Goal: Information Seeking & Learning: Learn about a topic

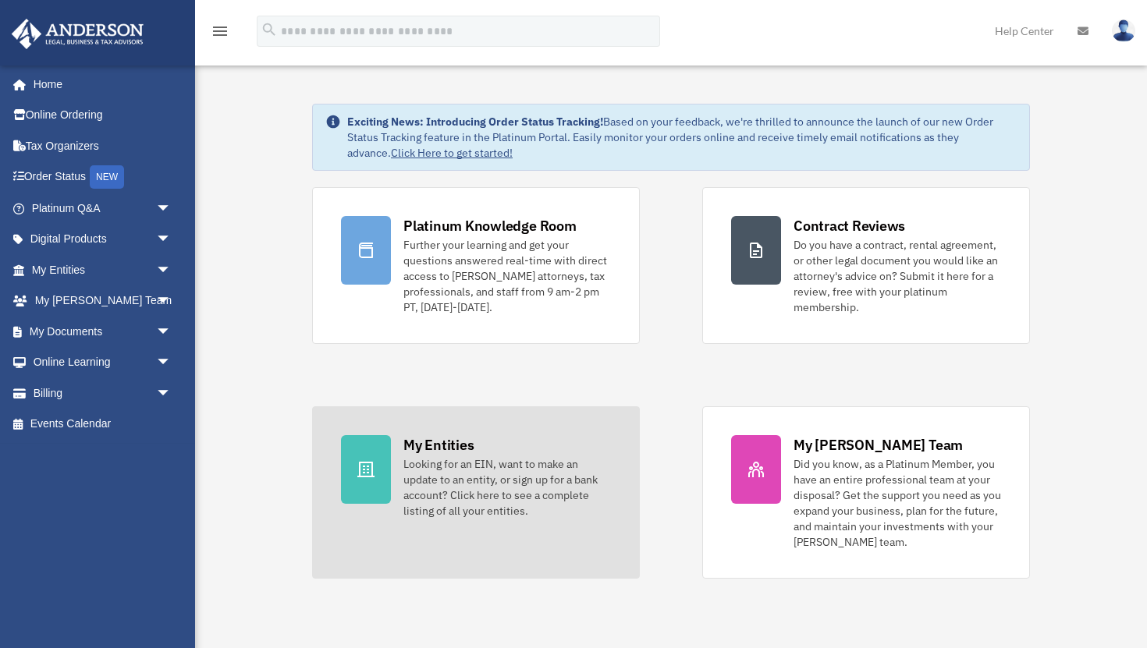
click at [422, 444] on div "My Entities" at bounding box center [438, 445] width 70 height 20
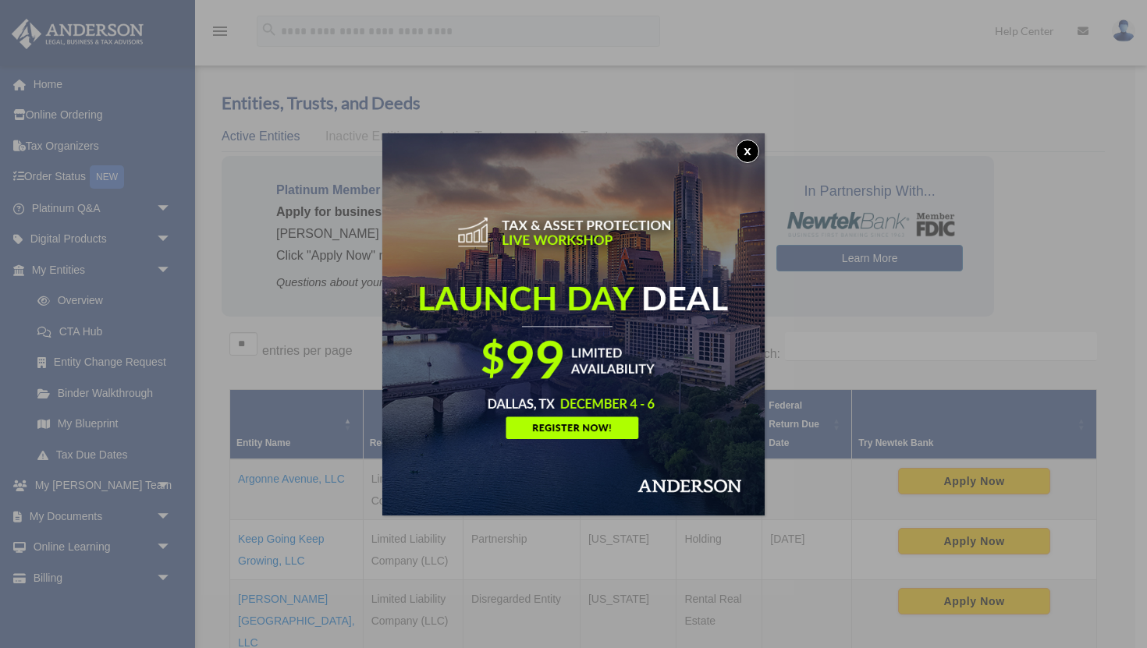
click at [753, 150] on button "x" at bounding box center [747, 151] width 23 height 23
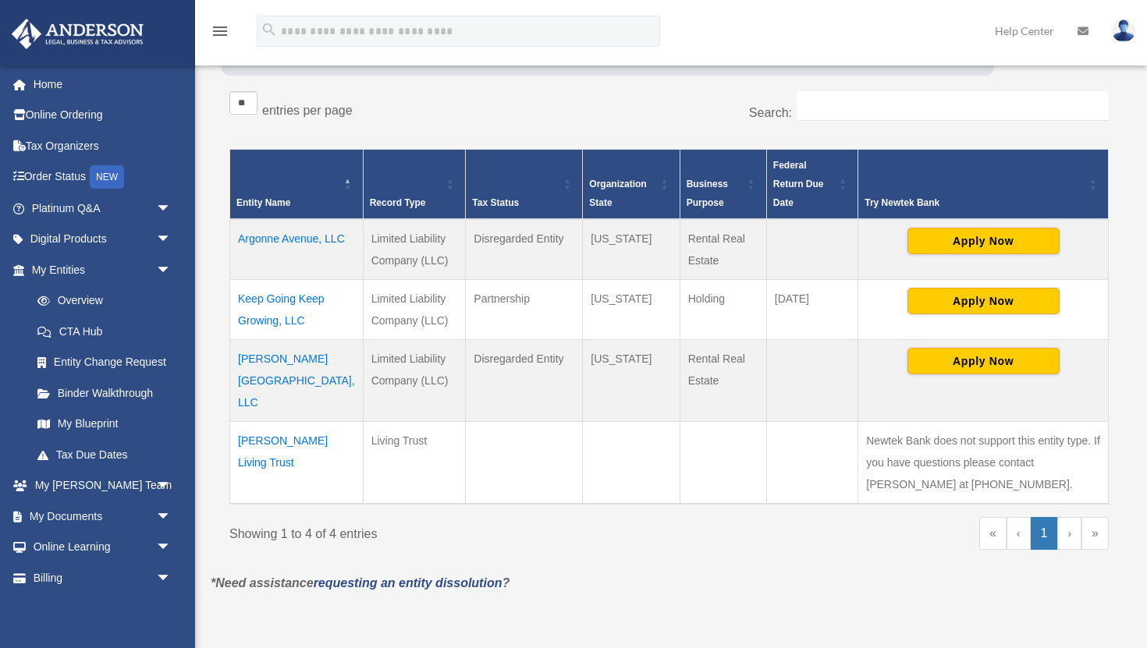
scroll to position [249, 0]
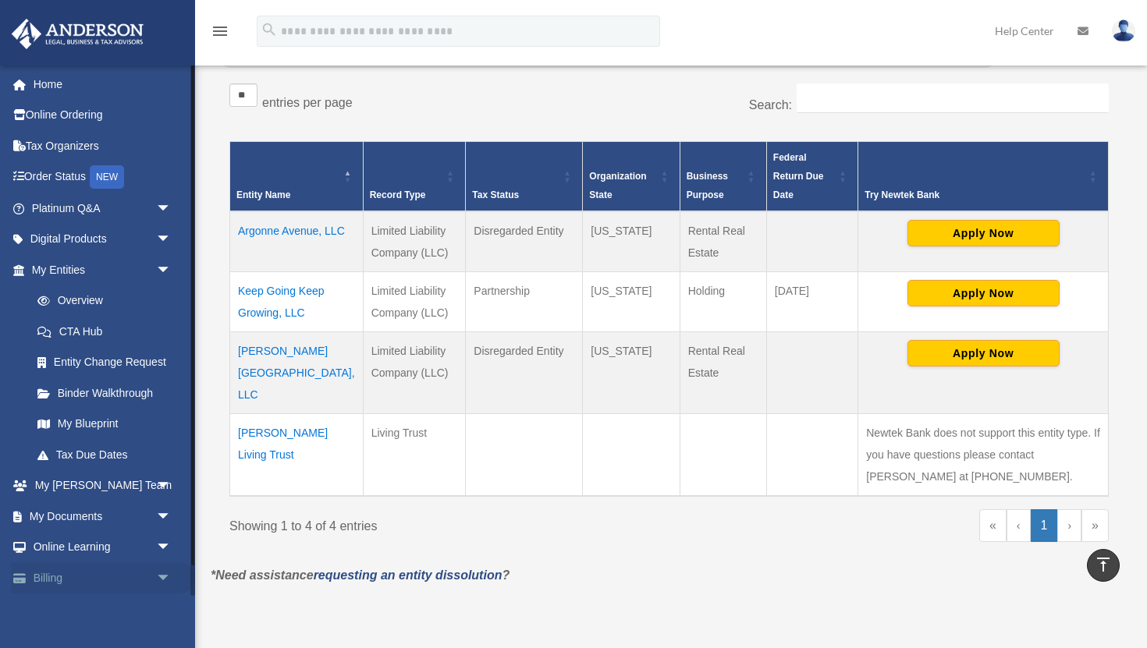
click at [164, 581] on span "arrow_drop_down" at bounding box center [171, 579] width 31 height 32
click at [52, 584] on link "Billing arrow_drop_up" at bounding box center [103, 578] width 184 height 31
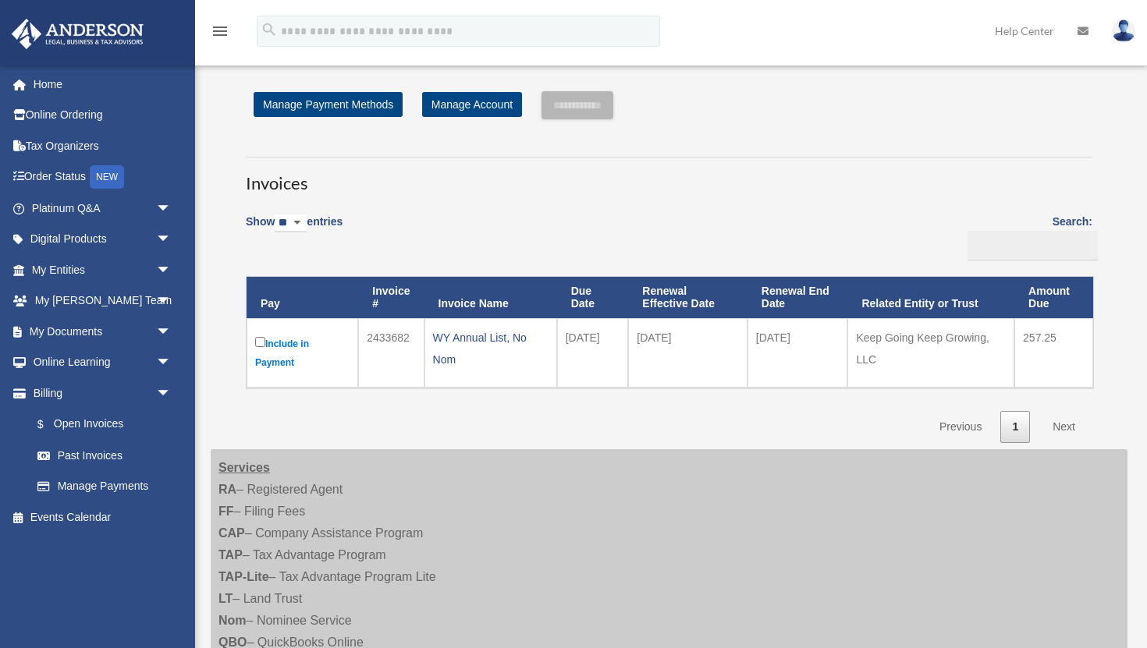
click at [52, 584] on div "properties.ctp@gmail.com Sign Out properties.ctp@gmail.com Home Online Ordering…" at bounding box center [97, 330] width 195 height 531
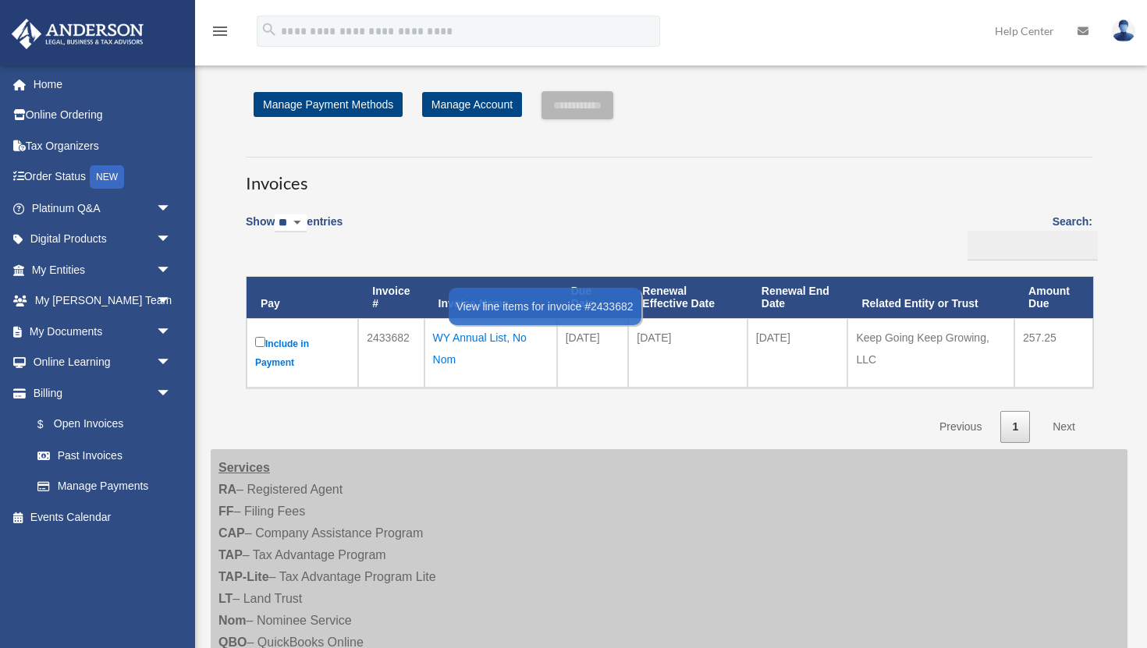
click at [455, 343] on div "WY Annual List, No Nom" at bounding box center [490, 349] width 115 height 44
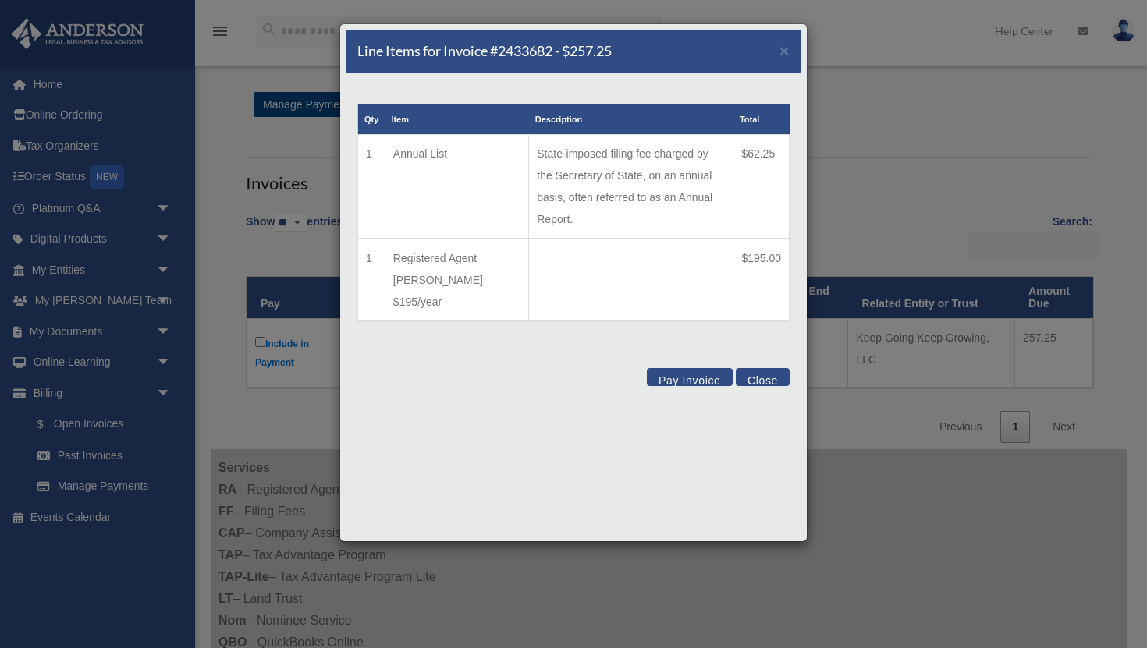
click at [768, 368] on button "Close" at bounding box center [763, 377] width 54 height 18
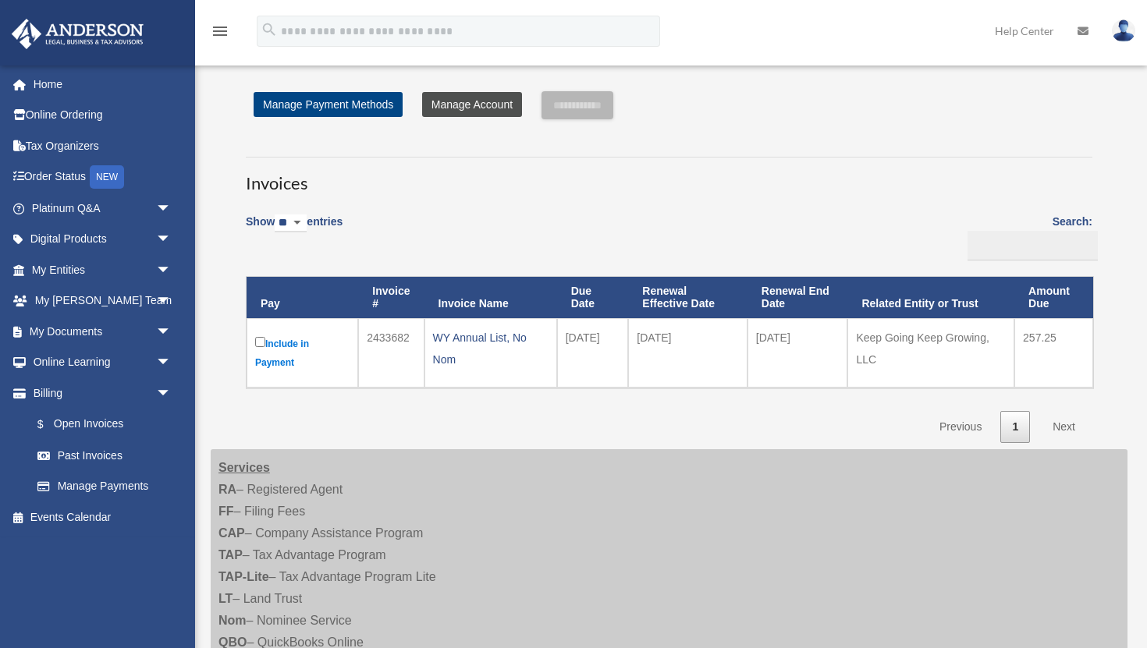
click at [471, 104] on link "Manage Account" at bounding box center [472, 104] width 100 height 25
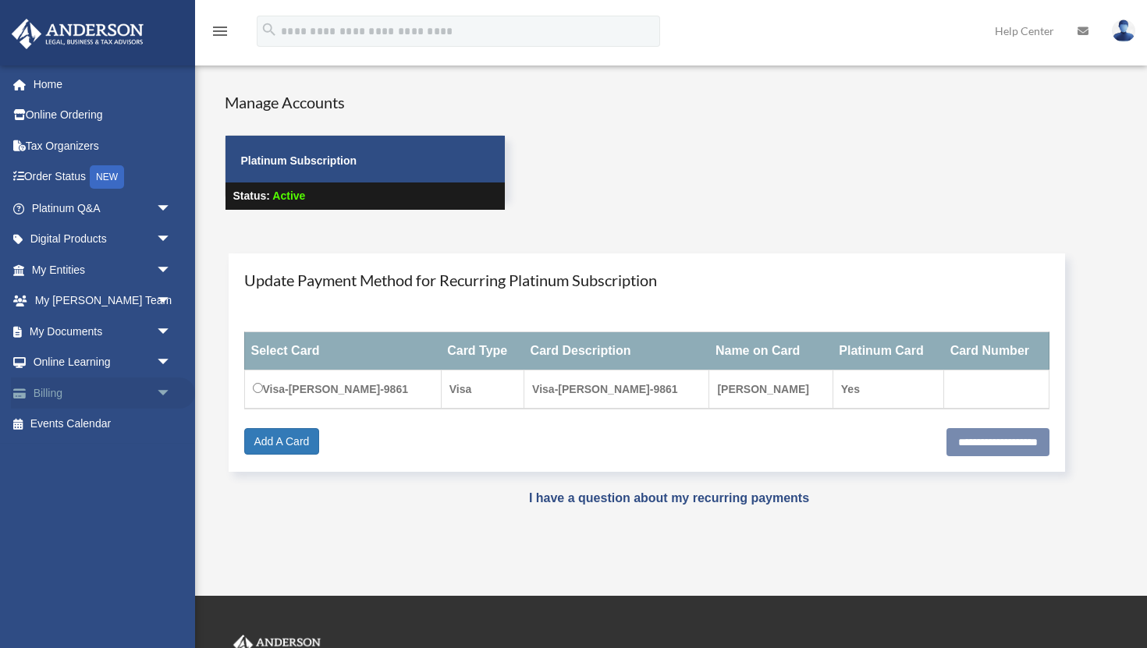
click at [156, 388] on span "arrow_drop_down" at bounding box center [171, 394] width 31 height 32
click at [105, 430] on link "$ Open Invoices" at bounding box center [108, 425] width 173 height 32
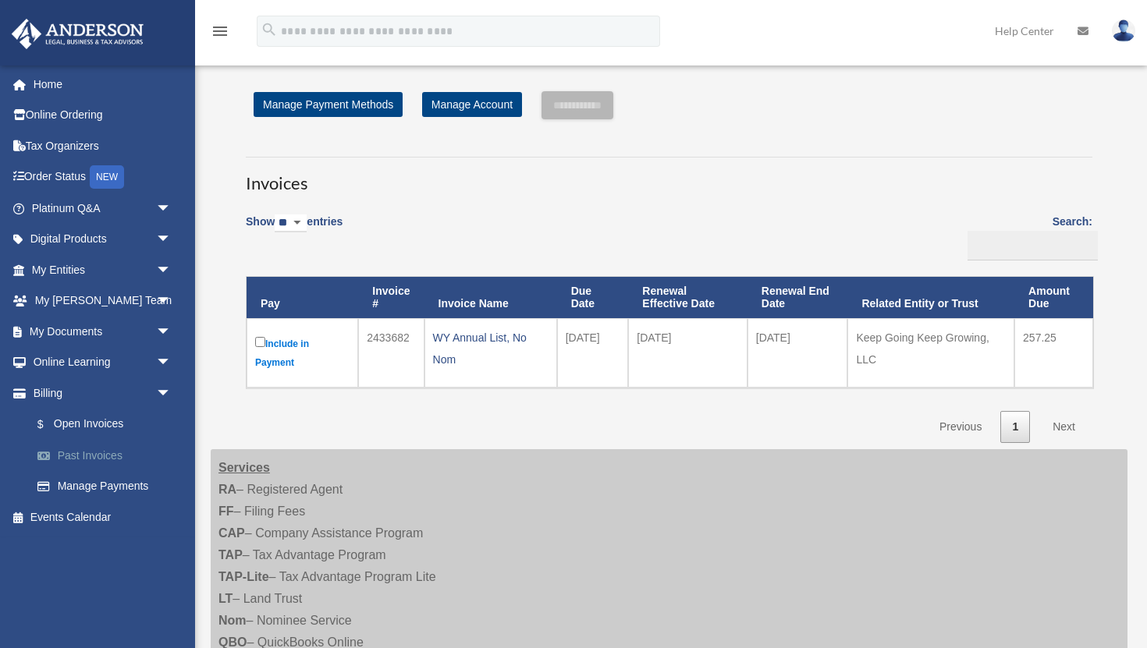
click at [93, 459] on link "Past Invoices" at bounding box center [108, 455] width 173 height 31
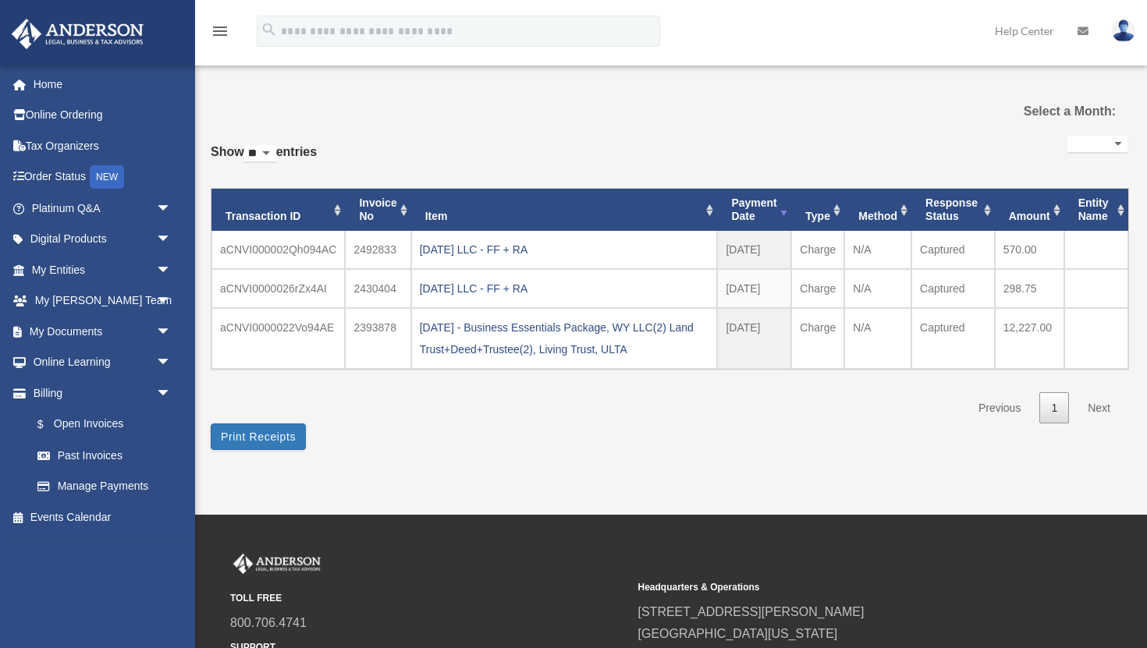
select select
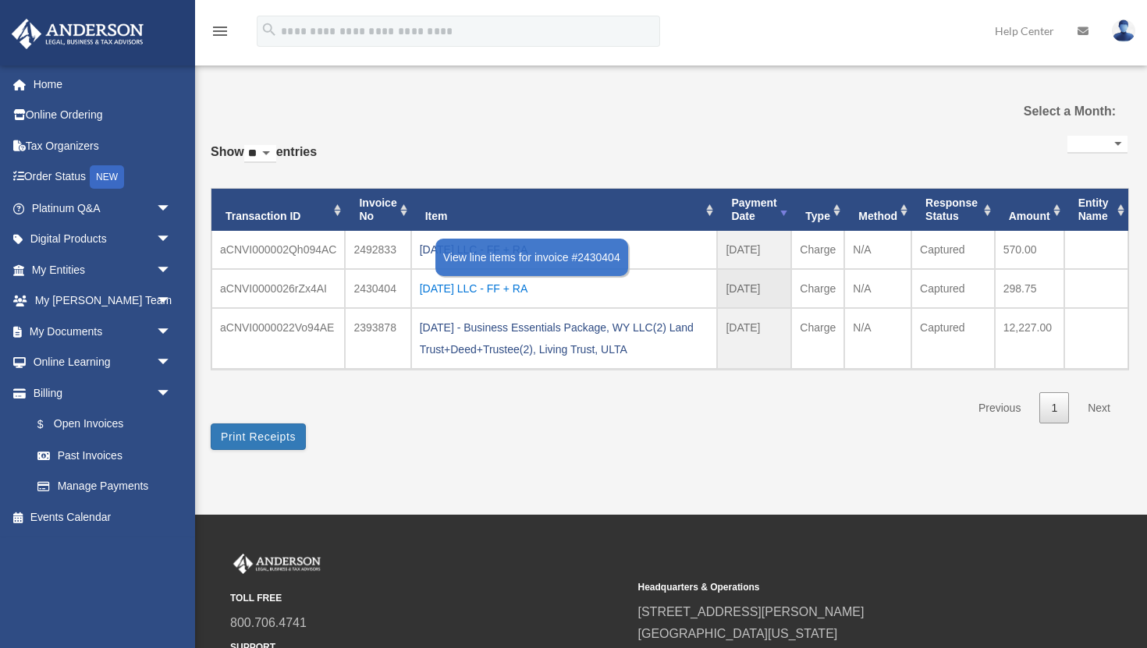
click at [471, 285] on div "[DATE] LLC - FF + RA" at bounding box center [564, 289] width 289 height 22
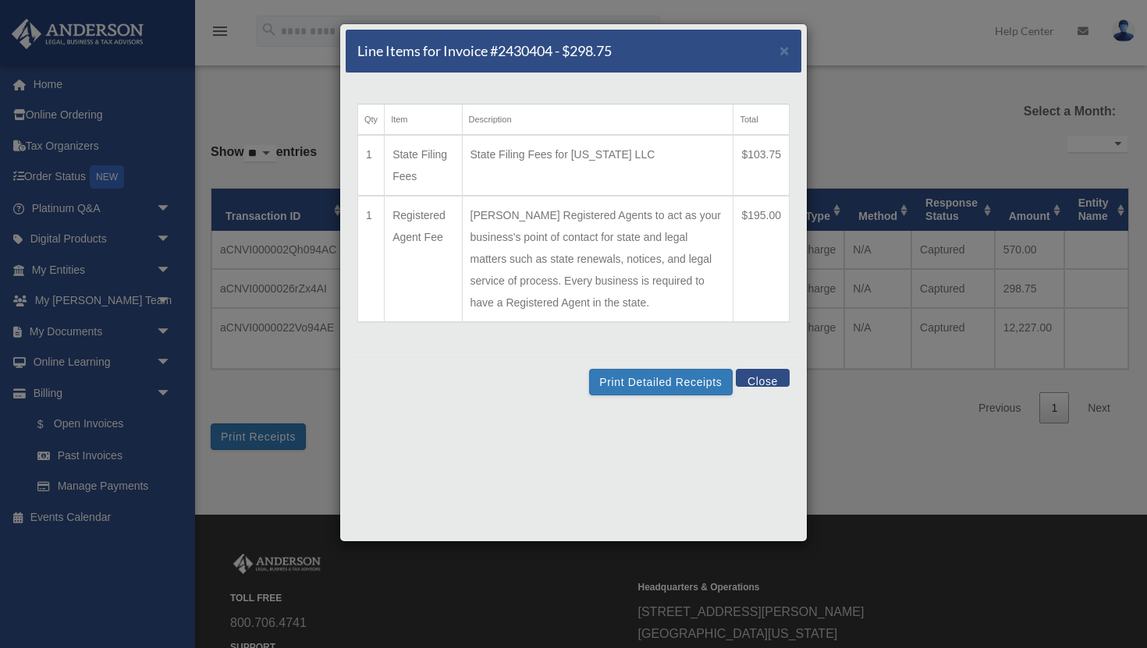
click at [755, 375] on button "Close" at bounding box center [763, 378] width 54 height 18
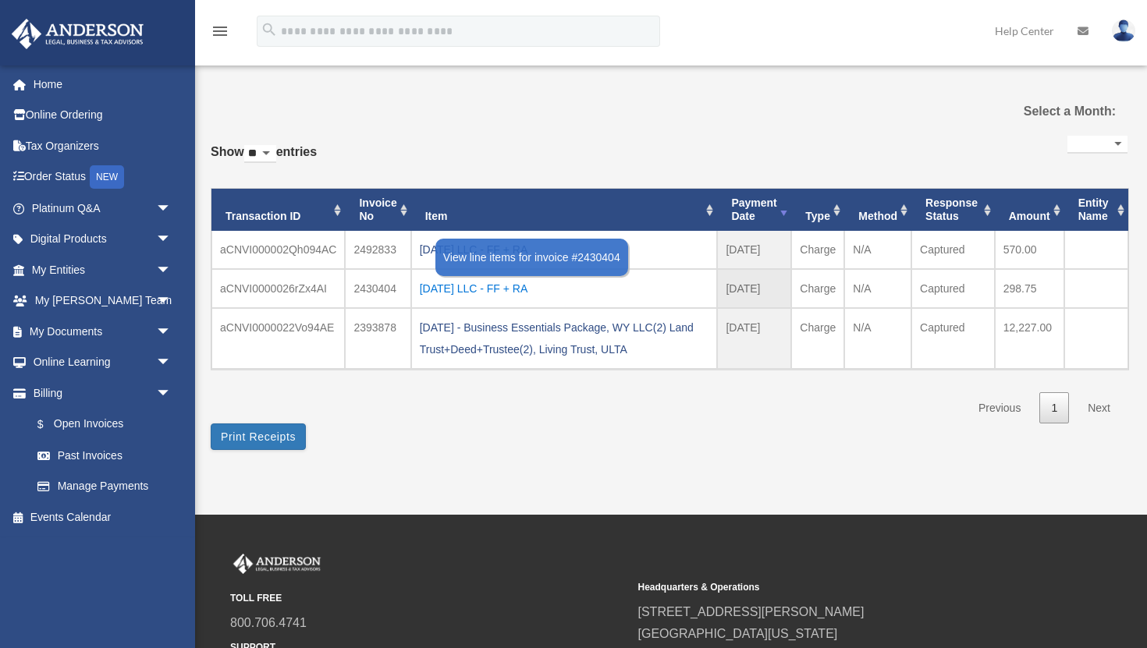
click at [455, 290] on div "2025.03.09 LLC - FF + RA" at bounding box center [564, 289] width 289 height 22
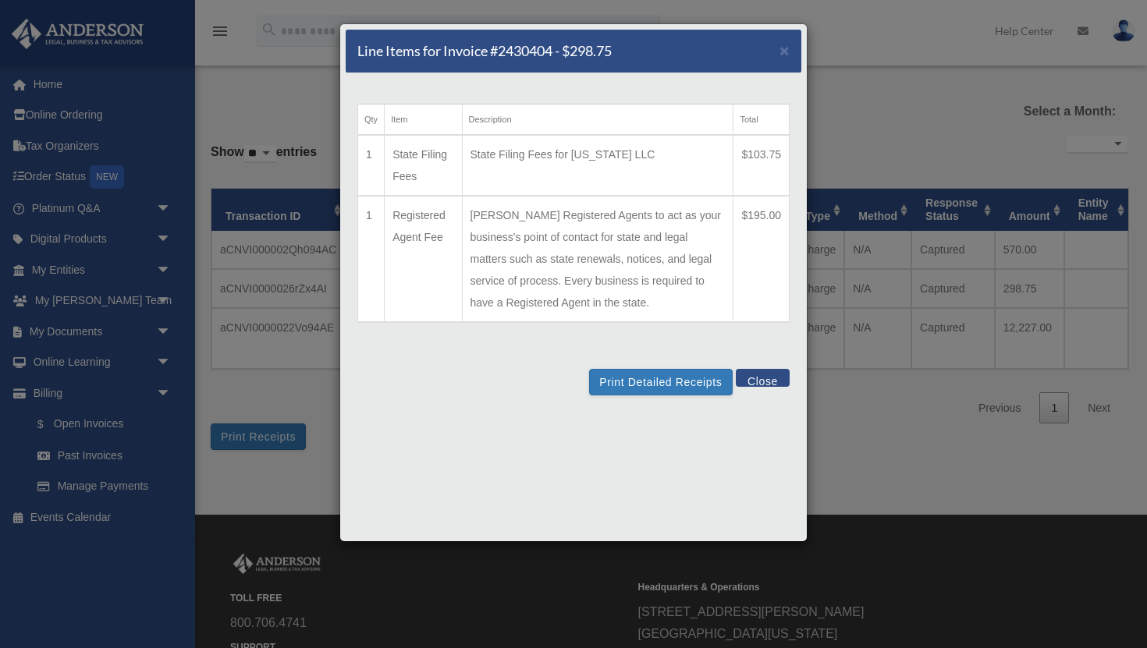
click at [760, 382] on button "Close" at bounding box center [763, 378] width 54 height 18
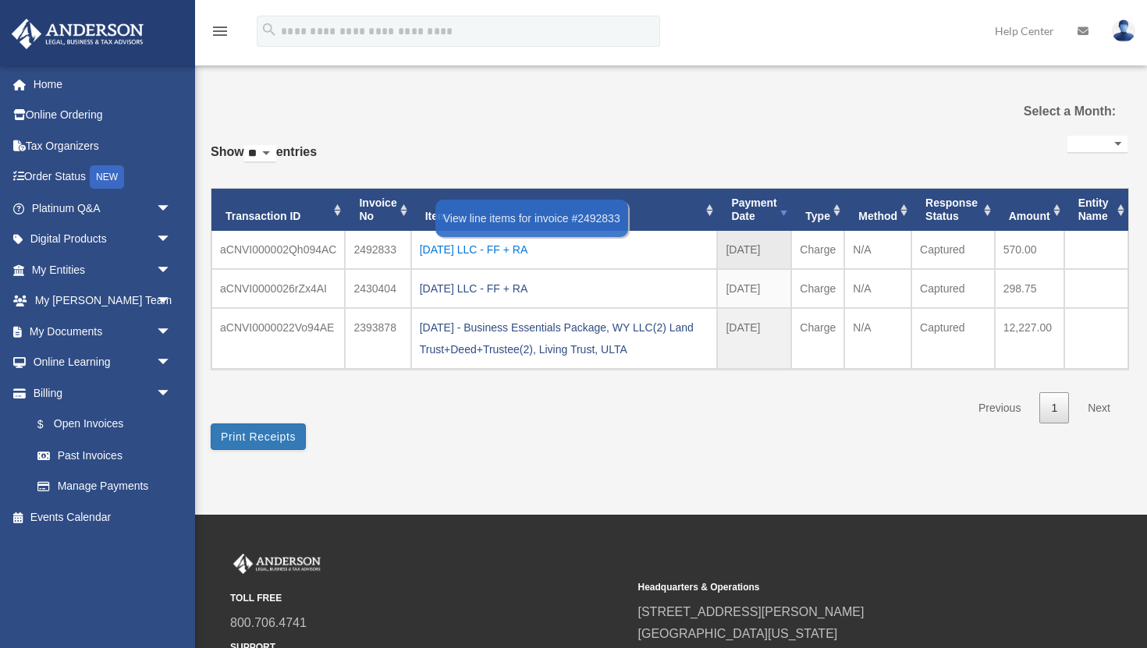
click at [526, 248] on div "2025.05.08 LLC - FF + RA" at bounding box center [564, 250] width 289 height 22
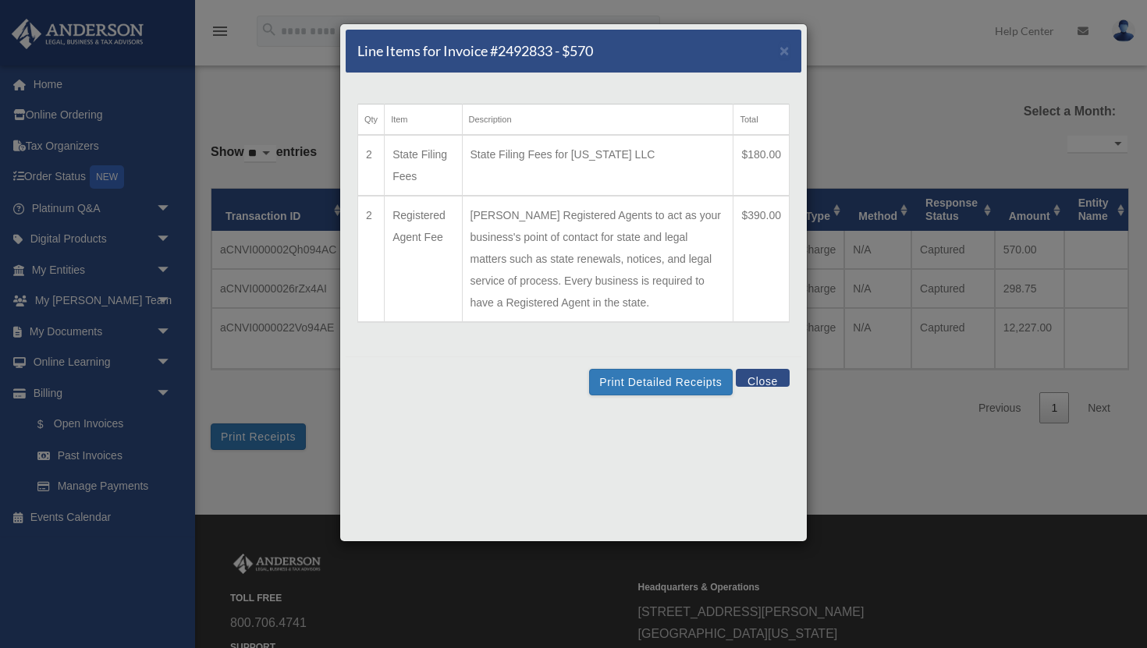
click at [765, 381] on button "Close" at bounding box center [763, 378] width 54 height 18
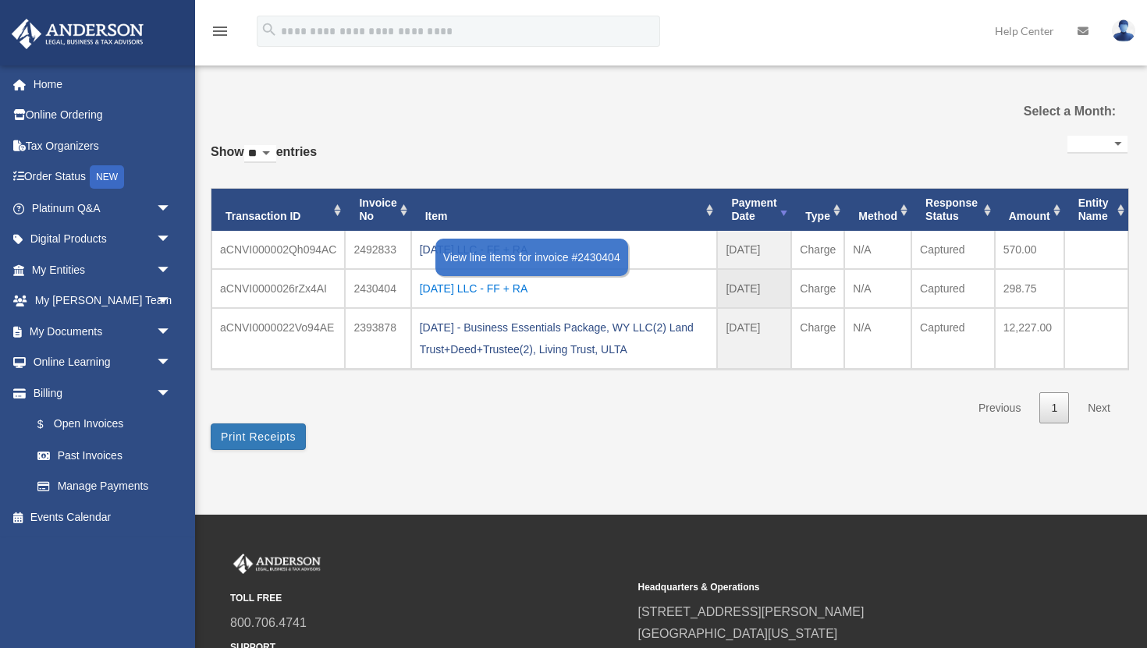
click at [490, 284] on div "2025.03.09 LLC - FF + RA" at bounding box center [564, 289] width 289 height 22
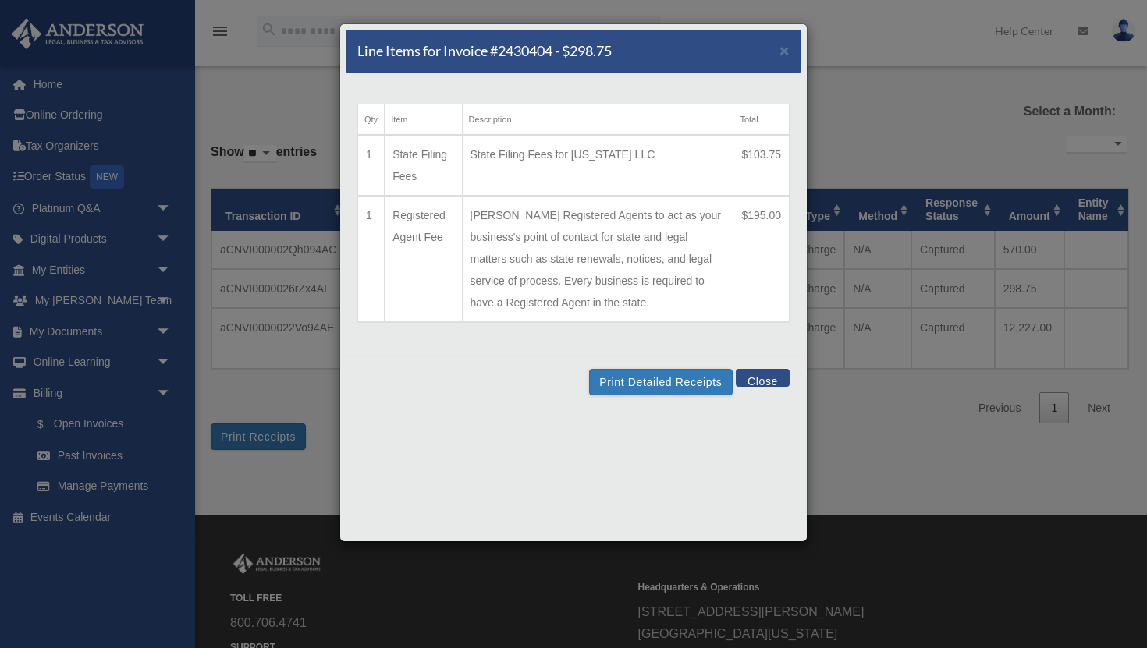
click at [770, 380] on button "Close" at bounding box center [763, 378] width 54 height 18
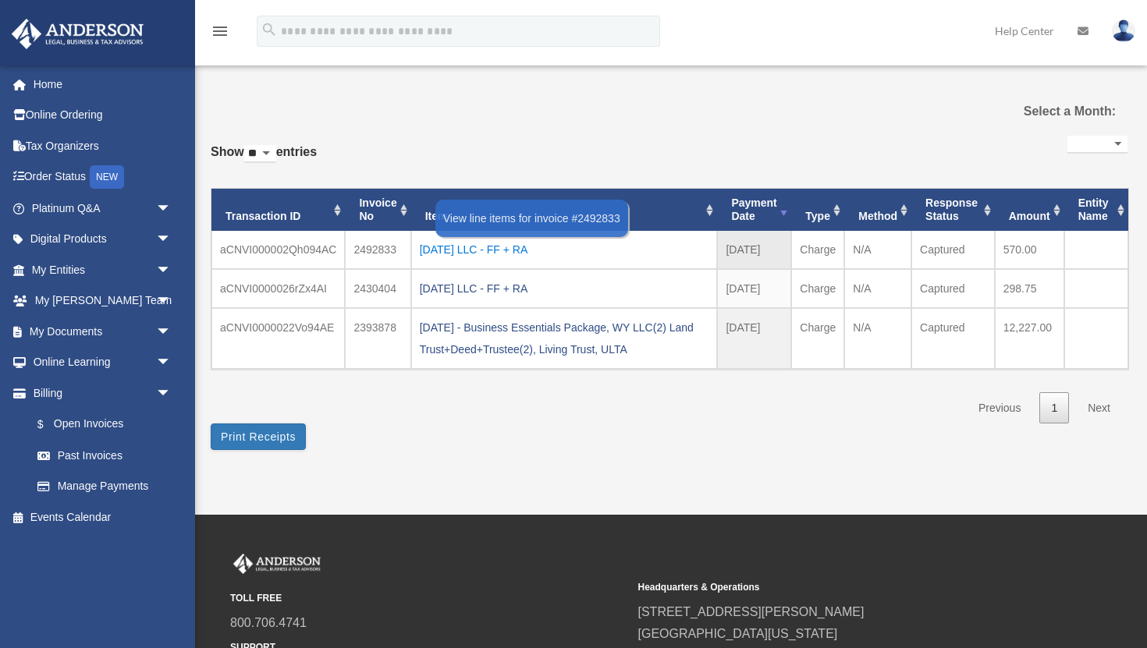
click at [466, 243] on div "2025.05.08 LLC - FF + RA" at bounding box center [564, 250] width 289 height 22
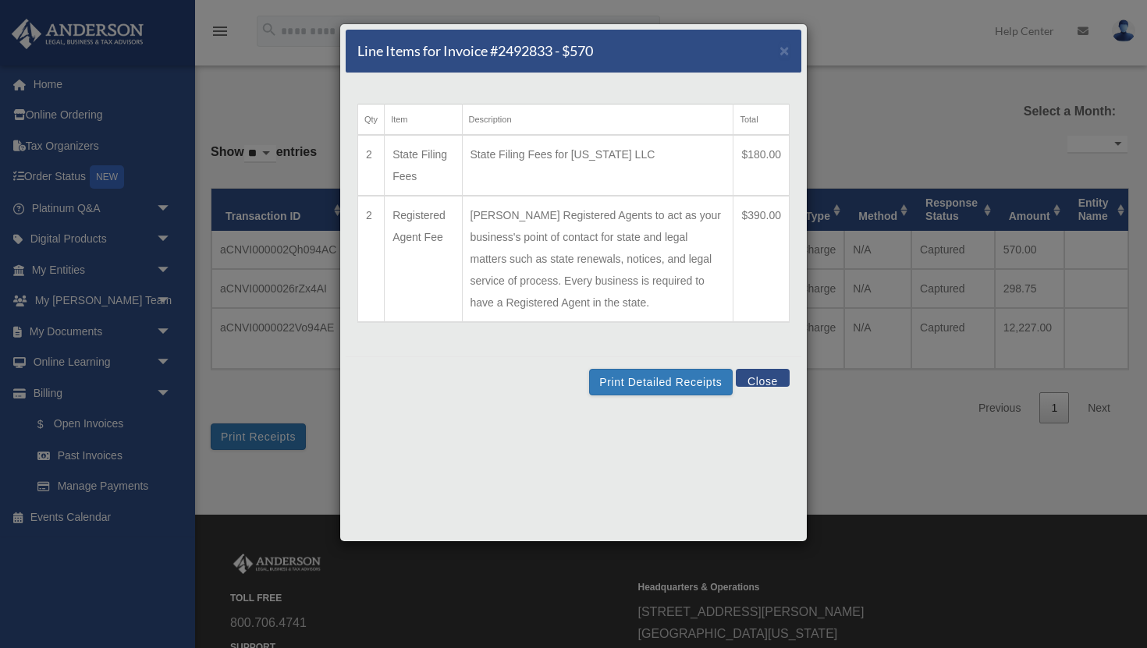
click at [767, 382] on button "Close" at bounding box center [763, 378] width 54 height 18
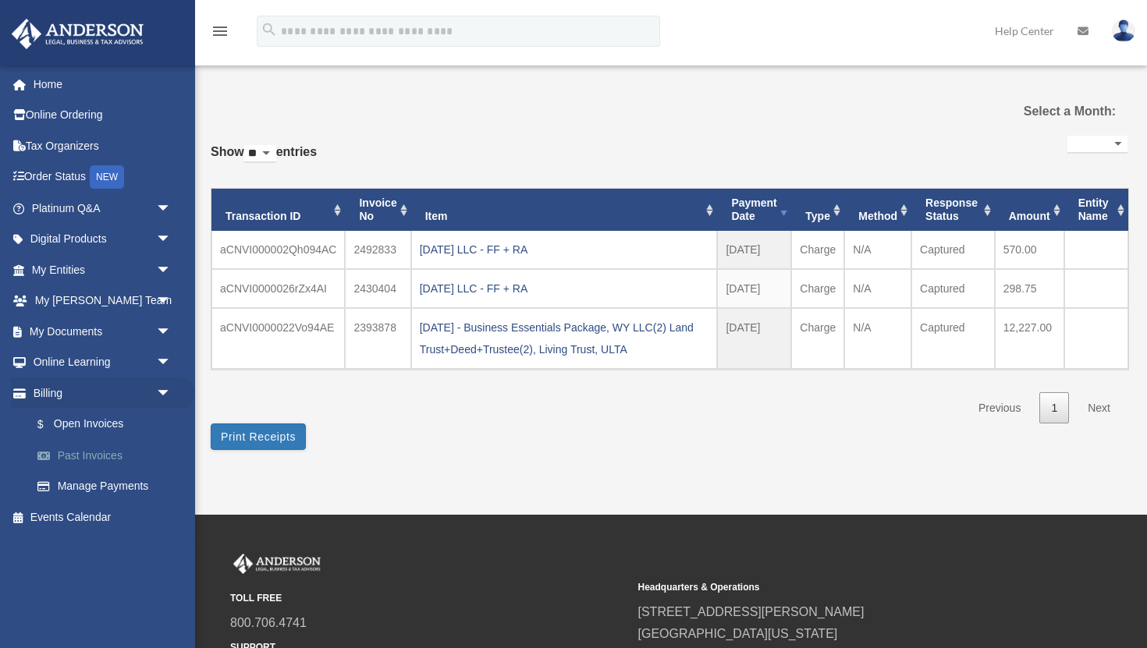
click at [98, 459] on link "Past Invoices" at bounding box center [108, 455] width 173 height 31
select select
click at [161, 394] on span "arrow_drop_down" at bounding box center [171, 394] width 31 height 32
click at [161, 394] on span "arrow_drop_up" at bounding box center [171, 394] width 31 height 32
click at [156, 357] on span "arrow_drop_down" at bounding box center [171, 363] width 31 height 32
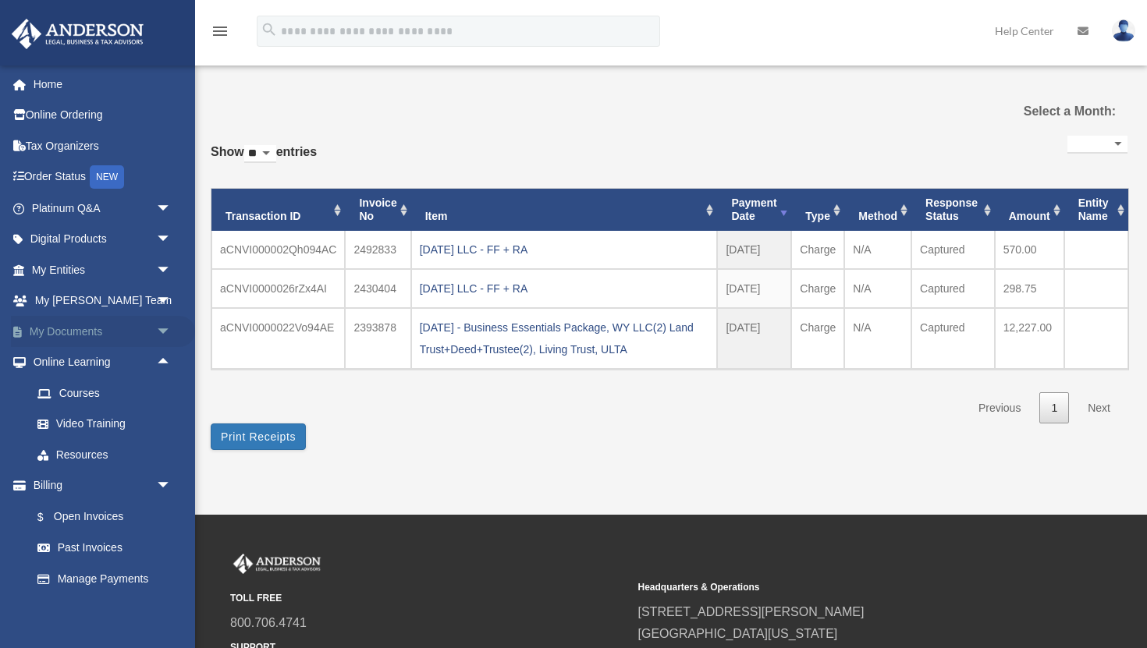
click at [149, 329] on link "My Documents arrow_drop_down" at bounding box center [103, 331] width 184 height 31
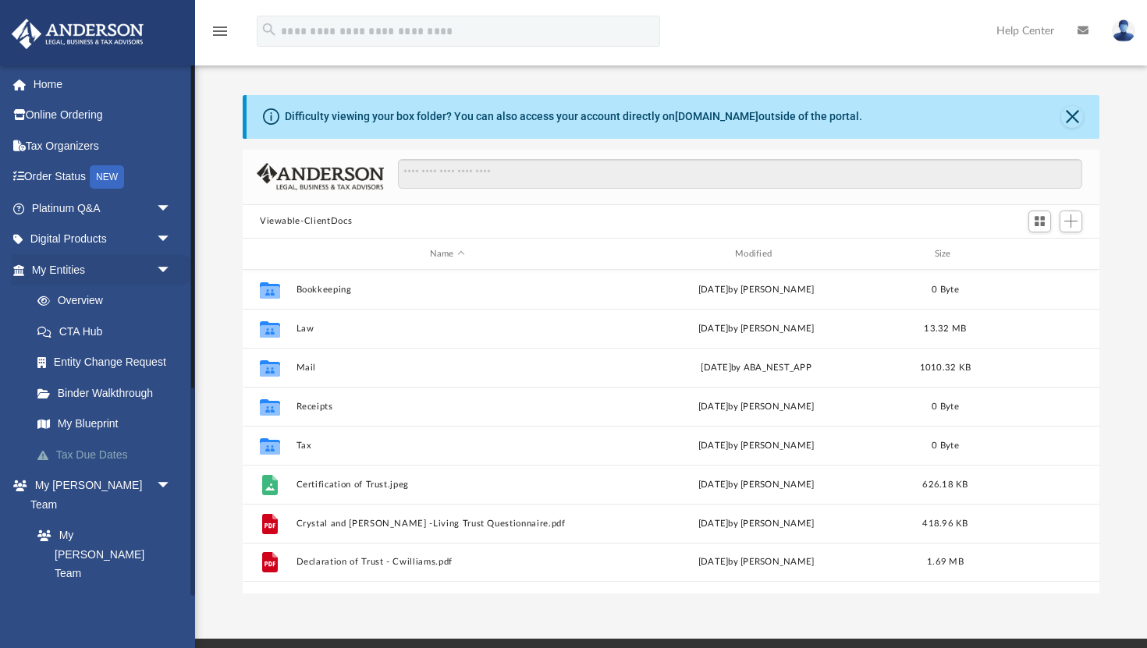
scroll to position [354, 857]
click at [115, 247] on link "Digital Products arrow_drop_down" at bounding box center [103, 239] width 184 height 31
click at [164, 237] on span "arrow_drop_down" at bounding box center [171, 240] width 31 height 32
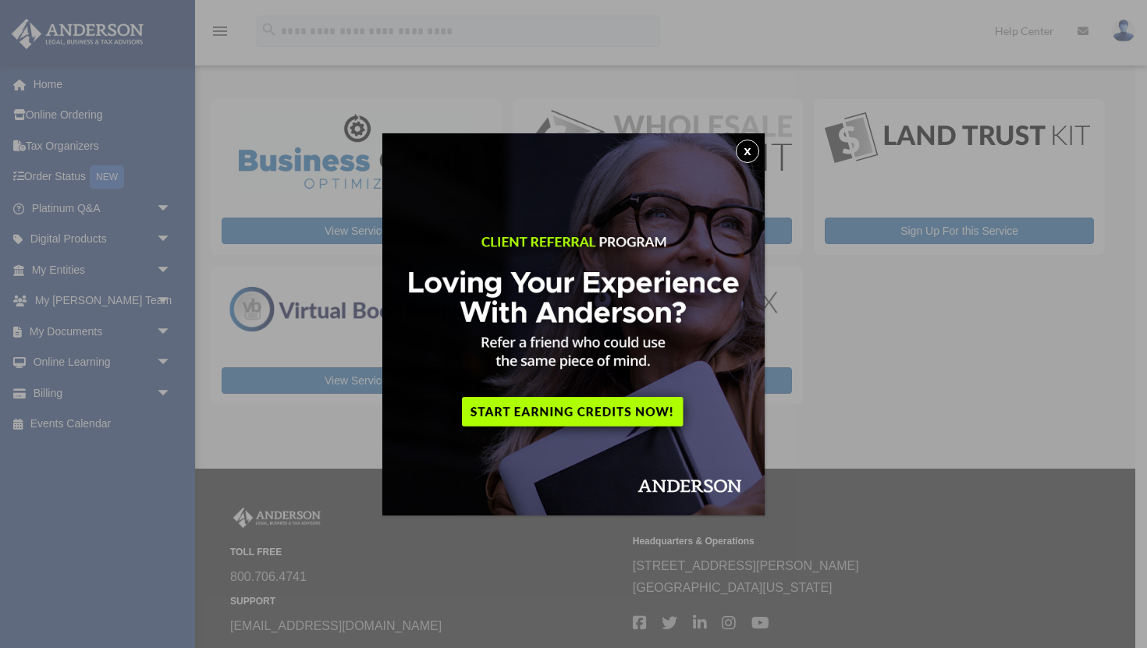
click at [56, 204] on div "x" at bounding box center [573, 324] width 1147 height 648
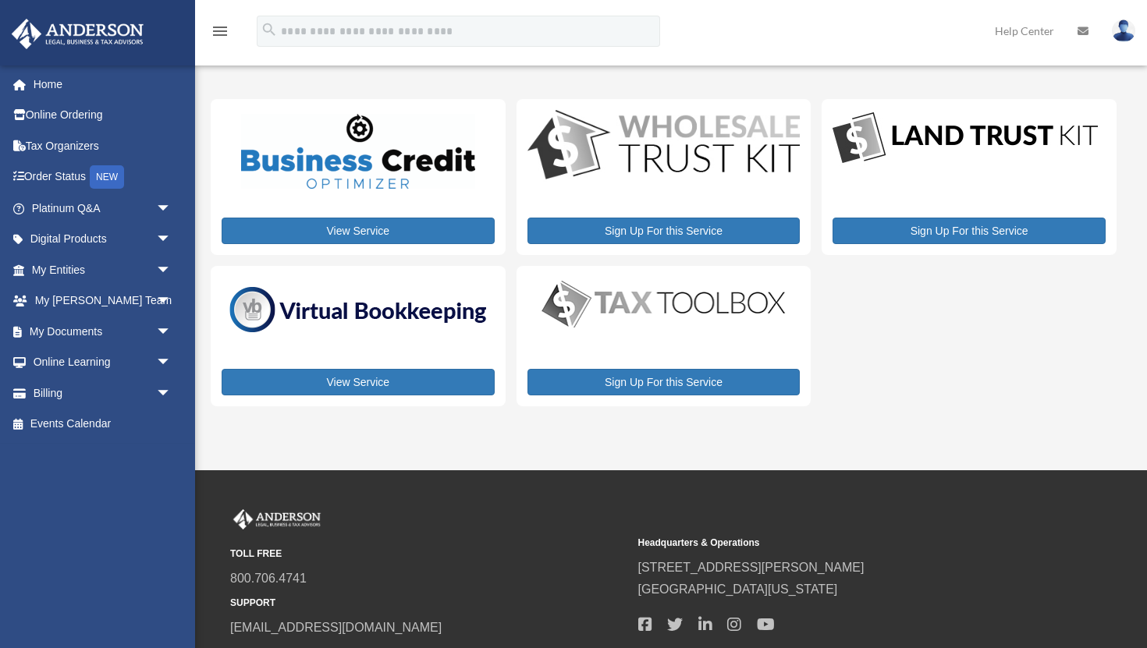
click at [56, 204] on link "Platinum Q&A arrow_drop_down" at bounding box center [103, 208] width 184 height 31
click at [162, 208] on span "arrow_drop_down" at bounding box center [171, 209] width 31 height 32
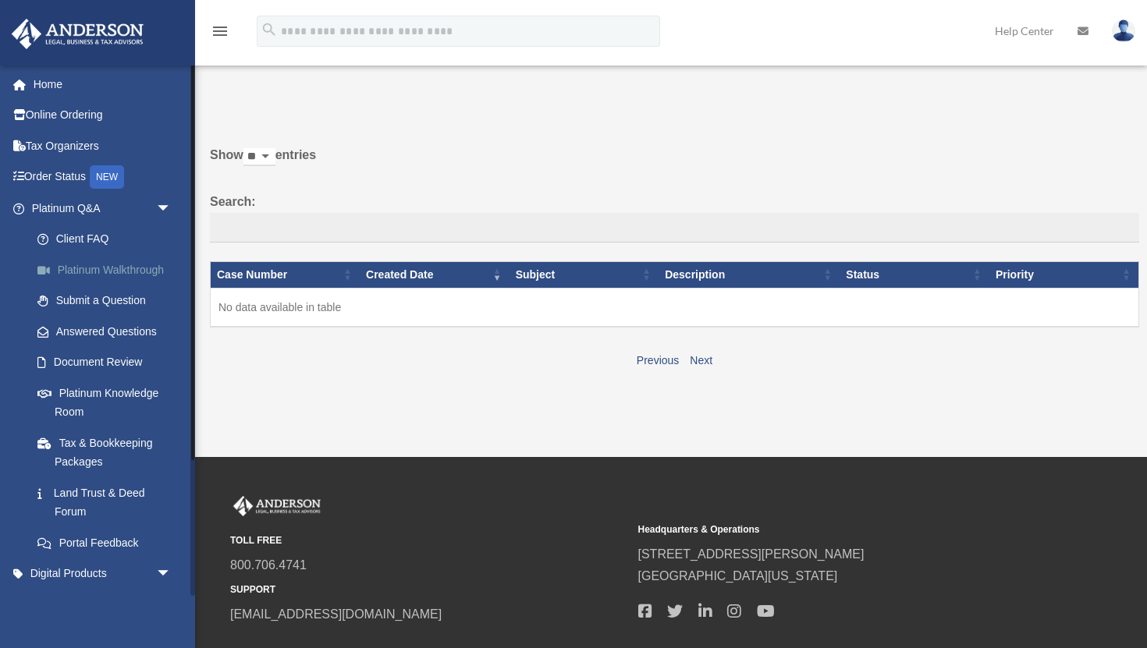
click at [126, 267] on link "Platinum Walkthrough" at bounding box center [108, 269] width 173 height 31
